Goal: Check status: Check status

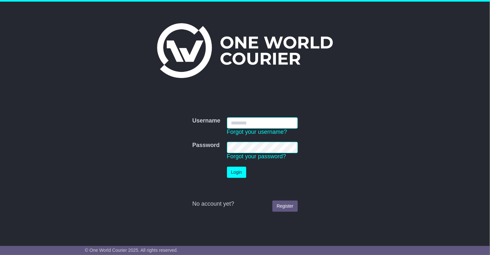
type input "********"
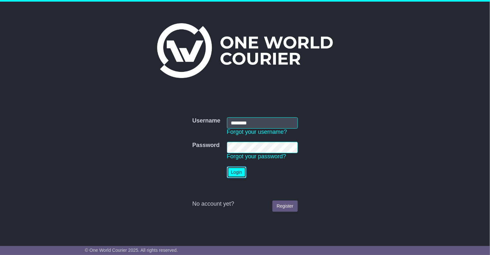
click at [239, 169] on button "Login" at bounding box center [236, 172] width 19 height 11
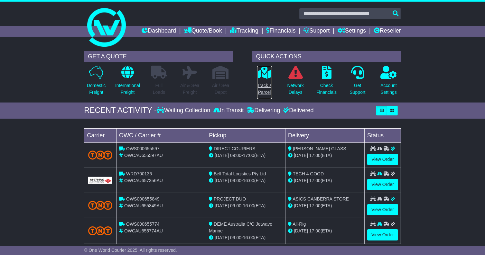
click at [260, 91] on link "Track a Parcel" at bounding box center [264, 82] width 15 height 34
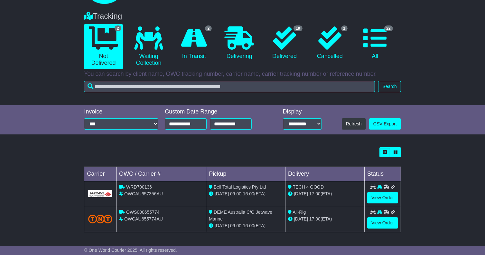
scroll to position [53, 0]
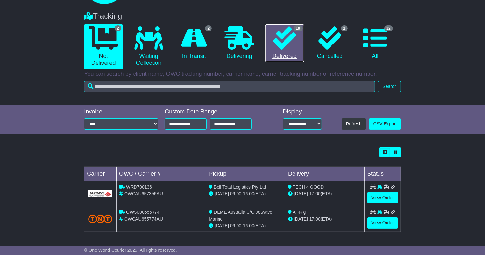
click at [299, 41] on link "19 Delivered" at bounding box center [284, 43] width 39 height 38
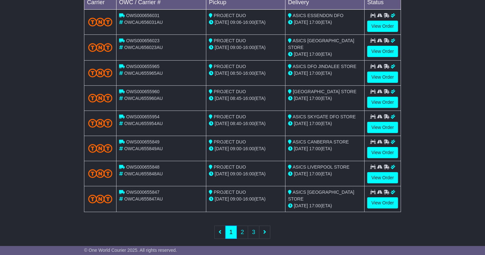
scroll to position [231, 0]
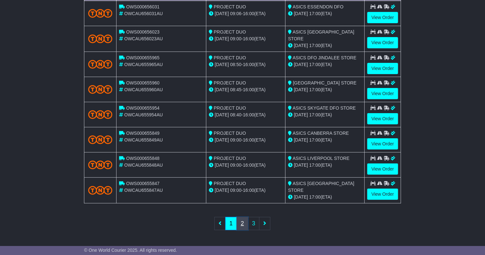
click at [246, 224] on link "2" at bounding box center [243, 223] width 12 height 13
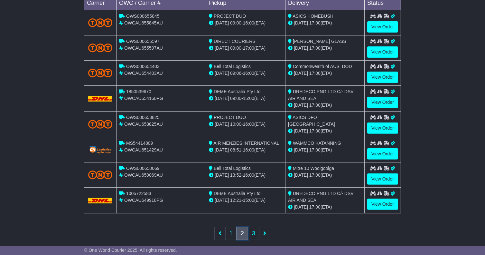
scroll to position [199, 0]
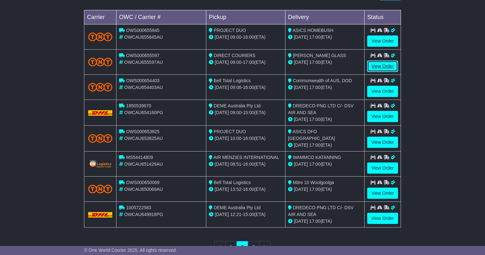
click at [389, 72] on link "View Order" at bounding box center [383, 66] width 31 height 11
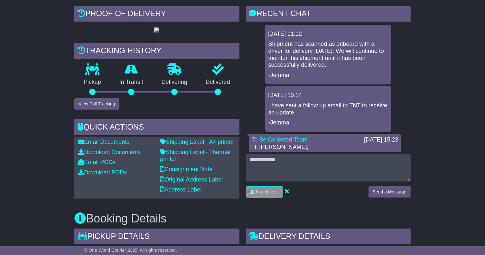
scroll to position [108, 0]
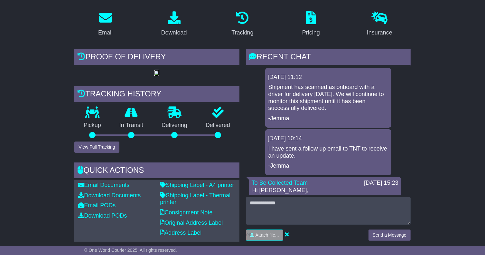
click at [154, 76] on img at bounding box center [156, 73] width 5 height 5
click at [222, 118] on icon at bounding box center [218, 113] width 12 height 12
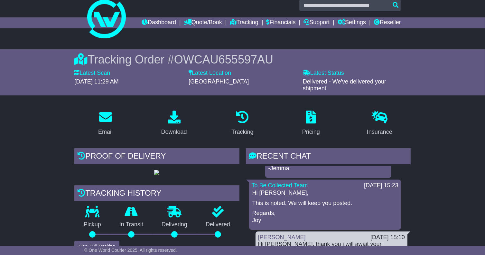
scroll to position [0, 0]
